Goal: Communication & Community: Connect with others

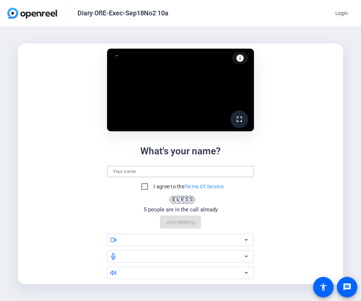
click at [134, 175] on input at bounding box center [180, 171] width 135 height 9
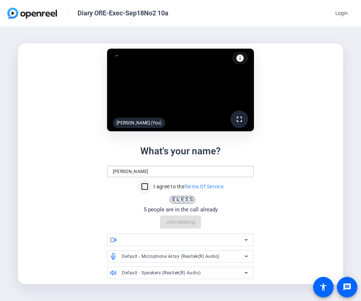
type input "[PERSON_NAME]"
click at [145, 187] on input "I agree to the Terms Of Service" at bounding box center [144, 186] width 15 height 15
checkbox input "true"
click at [181, 222] on div "What's your name? [PERSON_NAME] I agree to the Terms Of Service B L R S S 5 peo…" at bounding box center [180, 186] width 146 height 85
click at [183, 222] on span "Join Meeting" at bounding box center [180, 222] width 29 height 8
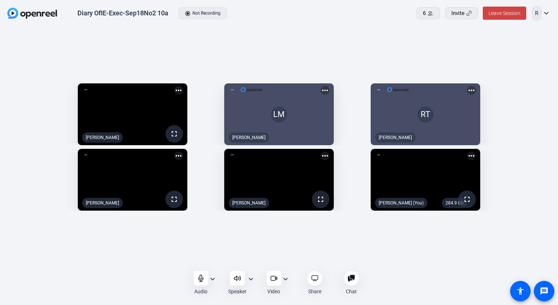
click at [325, 203] on mat-icon "fullscreen" at bounding box center [320, 199] width 9 height 9
click at [272, 279] on icon at bounding box center [273, 277] width 7 height 7
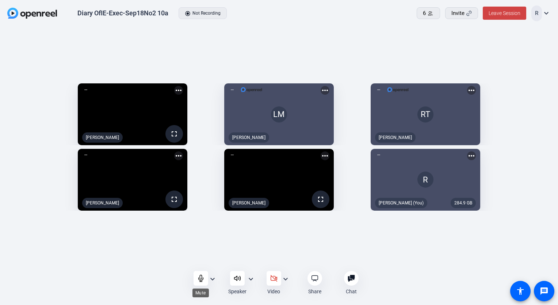
click at [202, 274] on icon at bounding box center [200, 277] width 7 height 7
click at [199, 277] on icon at bounding box center [200, 277] width 7 height 7
click at [276, 274] on icon at bounding box center [273, 277] width 7 height 7
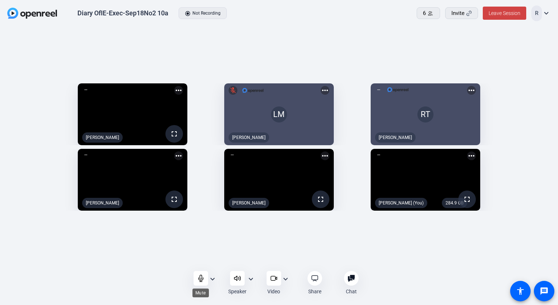
click at [198, 274] on div at bounding box center [201, 278] width 15 height 15
click at [204, 274] on icon at bounding box center [200, 277] width 7 height 7
click at [196, 284] on div at bounding box center [201, 278] width 15 height 15
click at [203, 278] on icon at bounding box center [200, 277] width 7 height 7
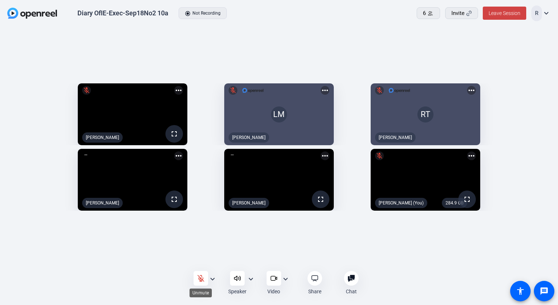
click at [203, 278] on icon at bounding box center [200, 277] width 7 height 7
click at [197, 277] on icon at bounding box center [200, 277] width 7 height 7
click at [201, 280] on icon at bounding box center [200, 277] width 7 height 7
click at [231, 279] on div at bounding box center [237, 278] width 15 height 15
click at [240, 277] on icon at bounding box center [237, 277] width 7 height 7
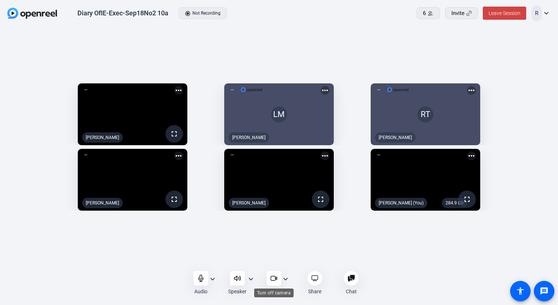
click at [271, 279] on icon at bounding box center [273, 277] width 7 height 7
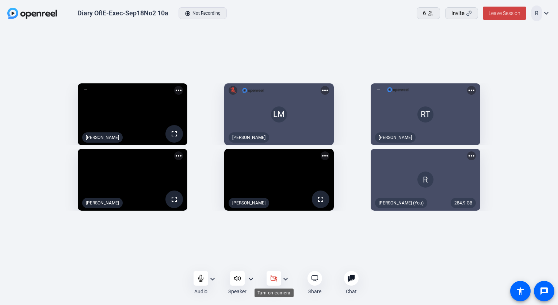
click at [273, 276] on icon at bounding box center [274, 278] width 6 height 6
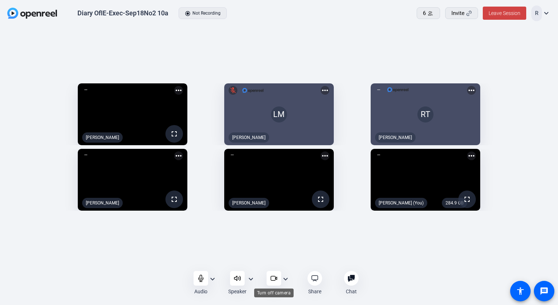
click at [275, 278] on icon at bounding box center [273, 277] width 7 height 7
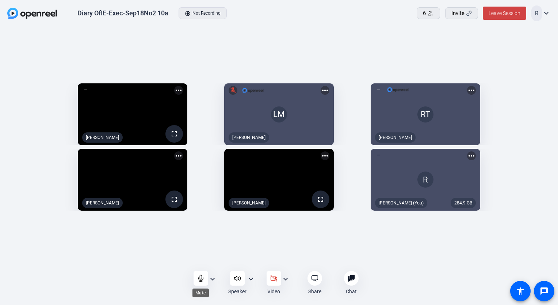
click at [199, 277] on icon at bounding box center [200, 277] width 7 height 7
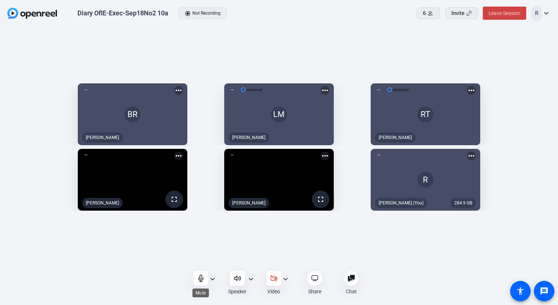
click at [199, 277] on icon at bounding box center [200, 277] width 7 height 7
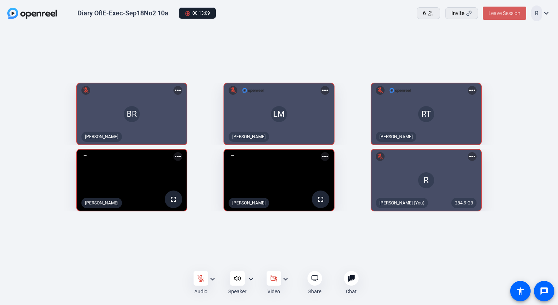
click at [360, 17] on span at bounding box center [504, 13] width 43 height 18
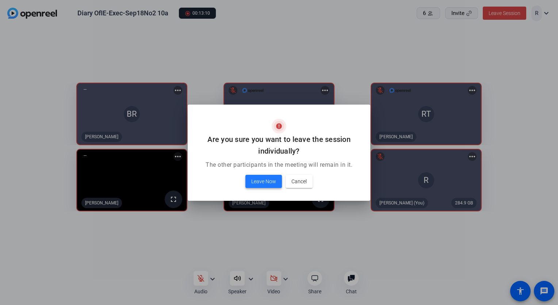
click at [259, 180] on span "Leave Now" at bounding box center [263, 181] width 25 height 9
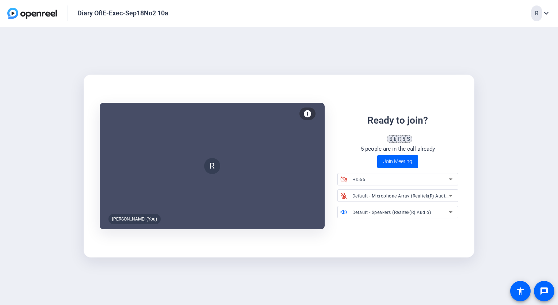
click at [337, 293] on div "[PERSON_NAME] (You) info Test your audio and video Ready to join? B L R S S 5 p…" at bounding box center [279, 166] width 558 height 278
